Goal: Information Seeking & Learning: Learn about a topic

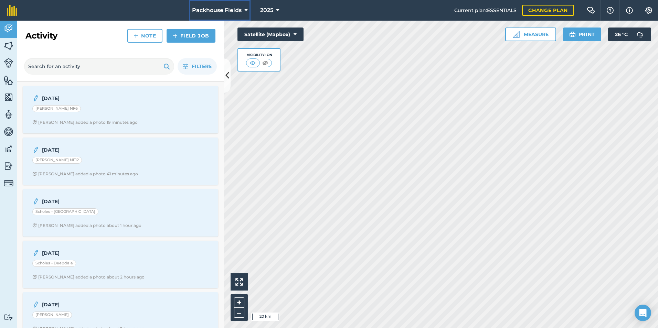
click at [245, 10] on icon at bounding box center [245, 10] width 3 height 8
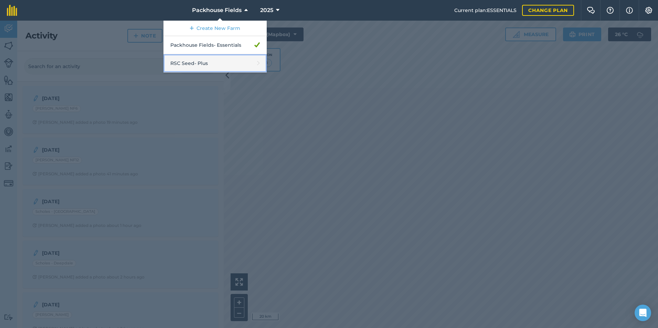
click at [222, 62] on link "RSC Seed - Plus" at bounding box center [214, 63] width 103 height 18
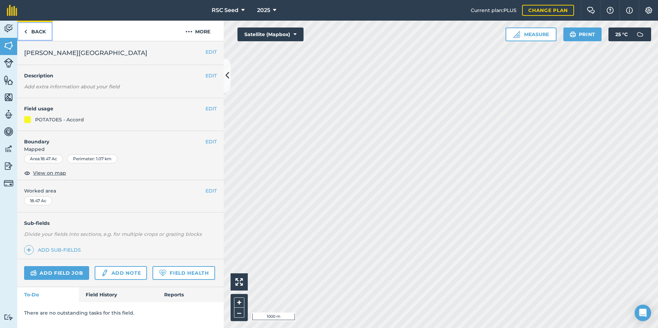
click at [41, 33] on link "Back" at bounding box center [34, 31] width 35 height 20
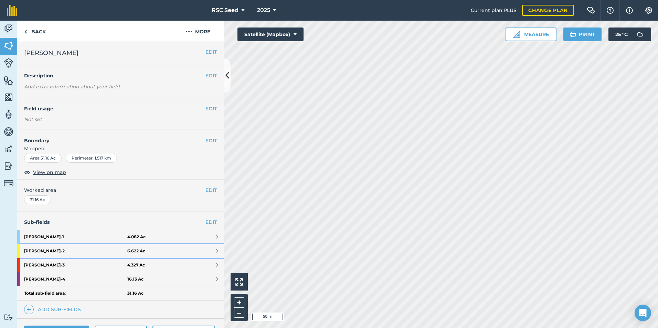
click at [152, 250] on link "[PERSON_NAME] - 2 6.622 Ac" at bounding box center [120, 251] width 206 height 14
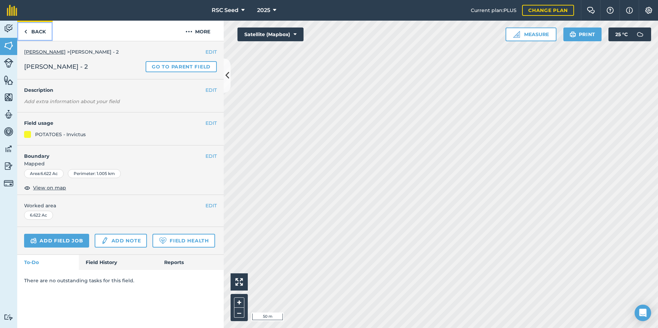
click at [35, 33] on link "Back" at bounding box center [34, 31] width 35 height 20
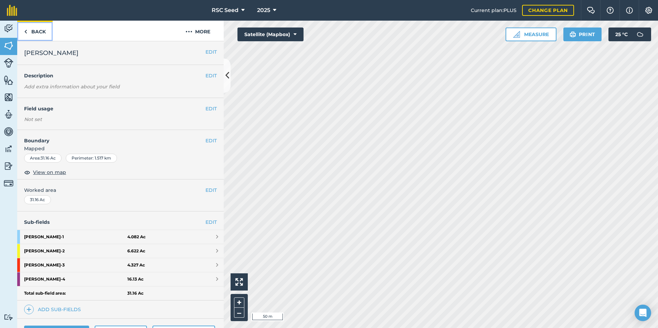
click at [35, 33] on link "Back" at bounding box center [34, 31] width 35 height 20
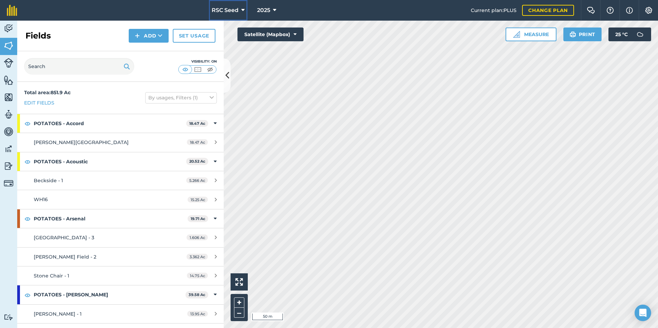
click at [237, 13] on span "RSC Seed" at bounding box center [225, 10] width 27 height 8
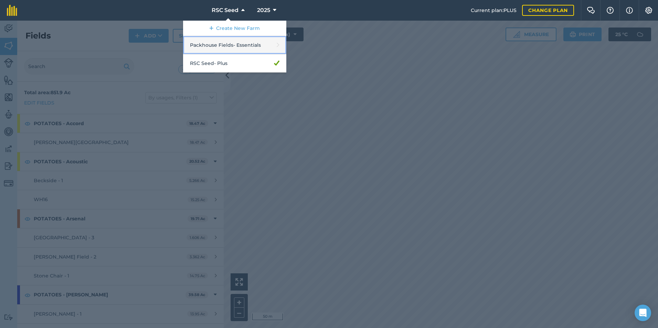
click at [238, 43] on link "Packhouse Fields - Essentials" at bounding box center [234, 45] width 103 height 18
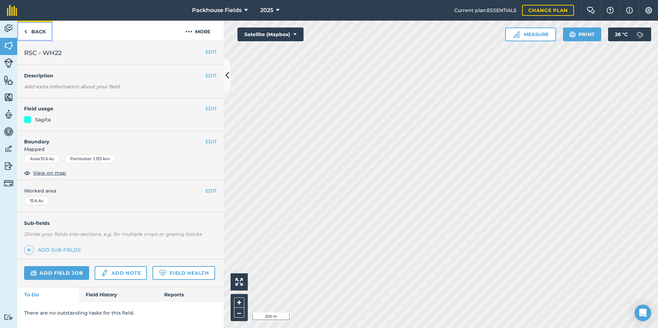
click at [28, 30] on link "Back" at bounding box center [34, 31] width 35 height 20
click at [37, 33] on link "Back" at bounding box center [34, 31] width 35 height 20
click at [102, 295] on link "Field History" at bounding box center [118, 294] width 78 height 15
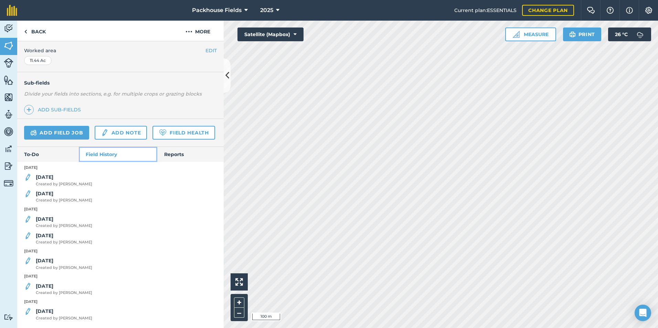
scroll to position [160, 0]
click at [47, 176] on strong "[DATE]" at bounding box center [45, 177] width 18 height 6
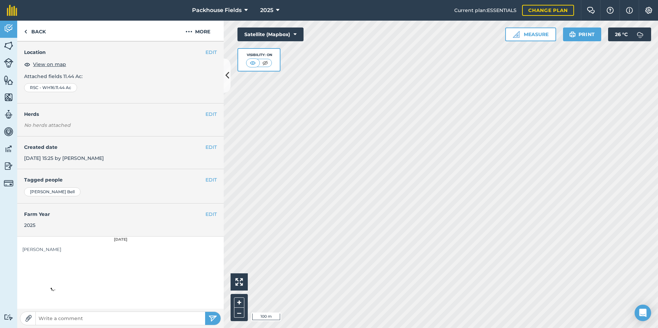
scroll to position [39, 0]
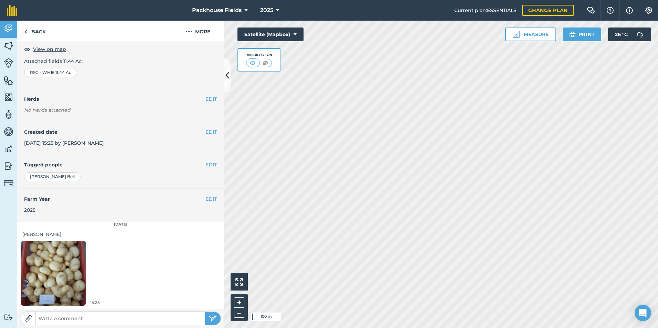
click at [78, 259] on img at bounding box center [53, 273] width 65 height 87
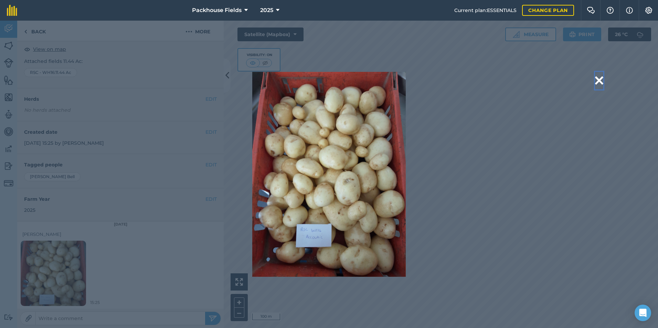
click at [596, 79] on button at bounding box center [599, 81] width 8 height 18
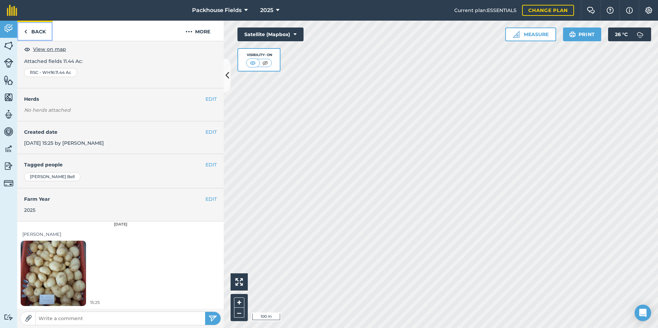
click at [35, 36] on link "Back" at bounding box center [34, 31] width 35 height 20
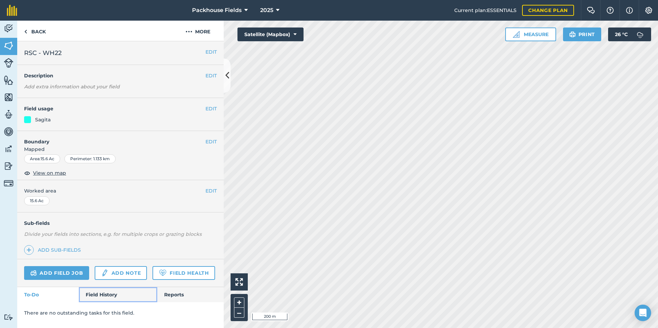
click at [117, 295] on link "Field History" at bounding box center [118, 294] width 78 height 15
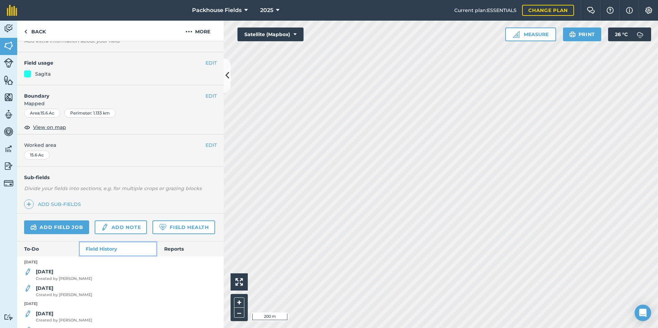
scroll to position [202, 0]
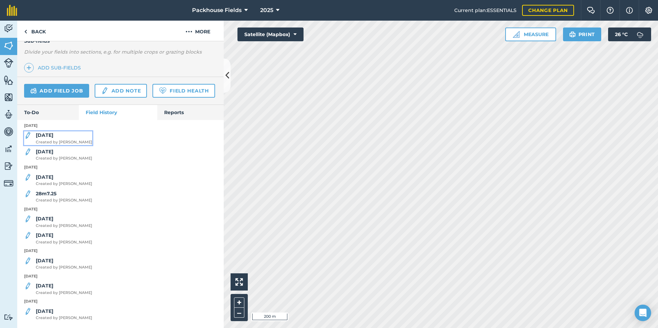
click at [49, 138] on strong "[DATE]" at bounding box center [45, 135] width 18 height 6
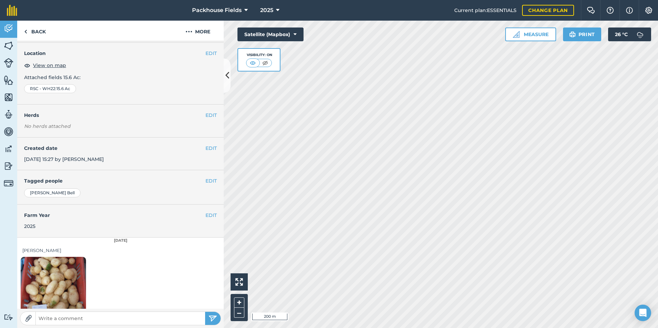
scroll to position [39, 0]
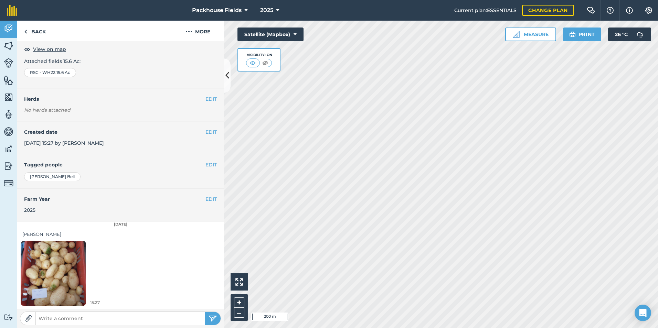
click at [62, 257] on img at bounding box center [53, 273] width 65 height 87
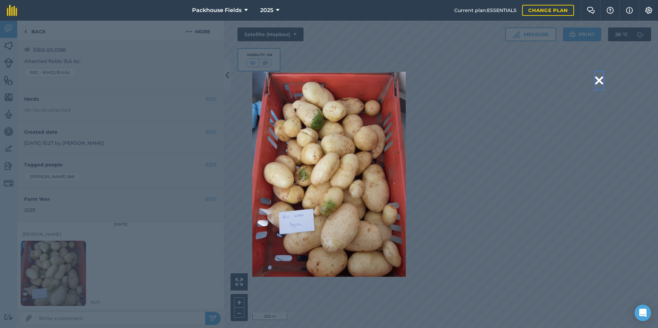
click at [601, 81] on button at bounding box center [599, 81] width 8 height 18
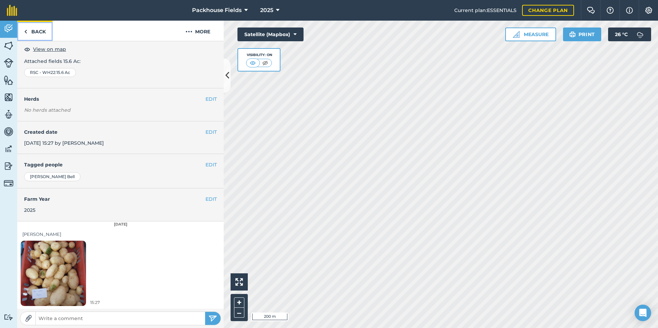
click at [35, 32] on link "Back" at bounding box center [34, 31] width 35 height 20
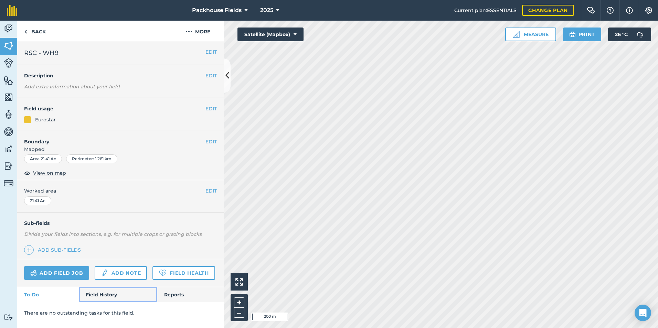
click at [91, 291] on link "Field History" at bounding box center [118, 294] width 78 height 15
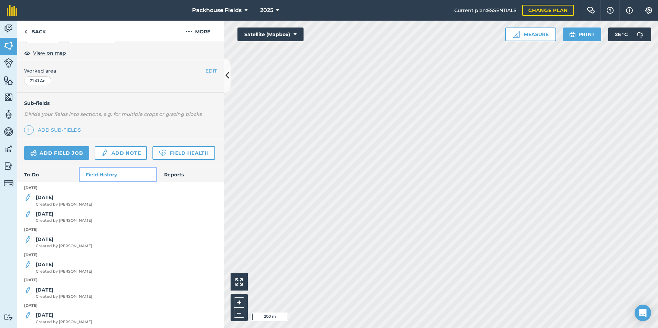
scroll to position [138, 0]
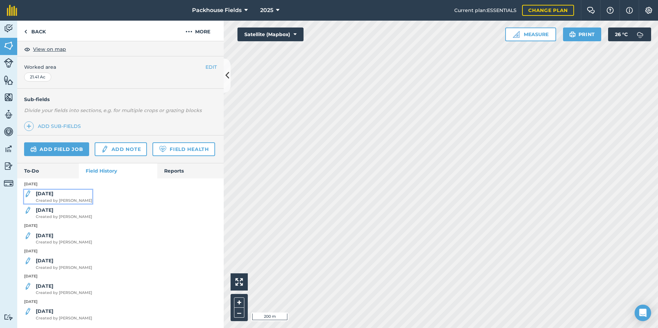
click at [49, 197] on strong "[DATE]" at bounding box center [45, 194] width 18 height 6
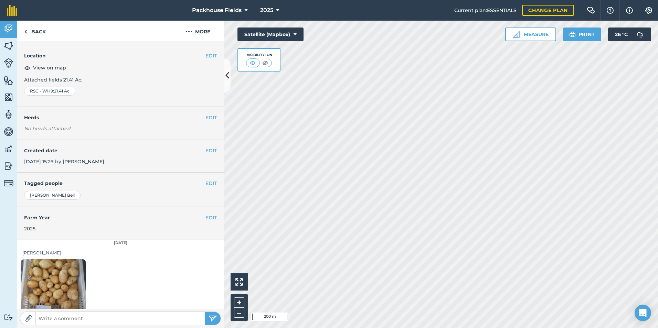
scroll to position [39, 0]
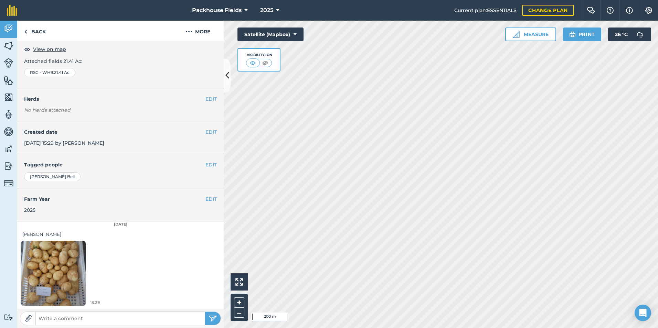
click at [55, 262] on img at bounding box center [53, 273] width 65 height 87
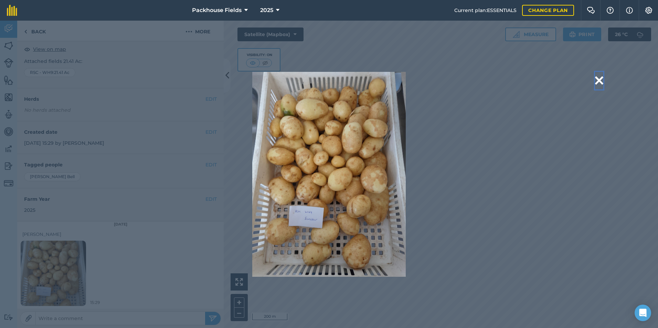
click at [598, 78] on button at bounding box center [599, 81] width 8 height 18
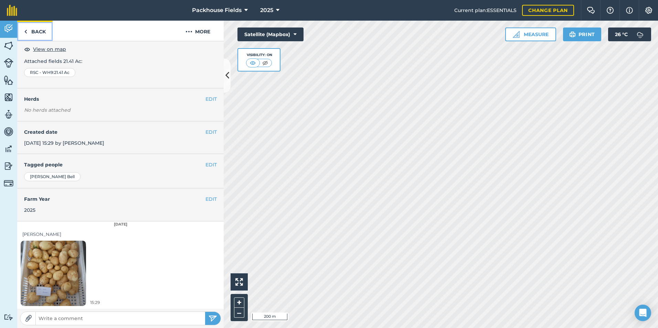
click at [42, 35] on link "Back" at bounding box center [34, 31] width 35 height 20
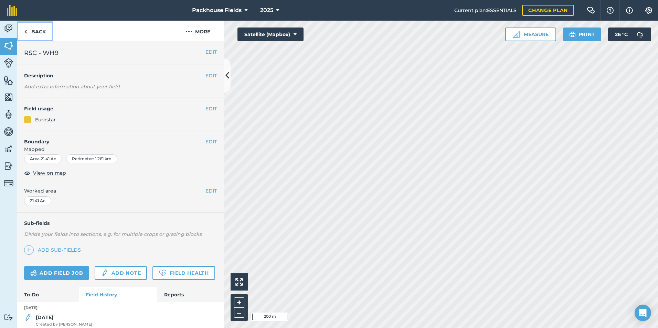
click at [33, 28] on link "Back" at bounding box center [34, 31] width 35 height 20
